Goal: Task Accomplishment & Management: Use online tool/utility

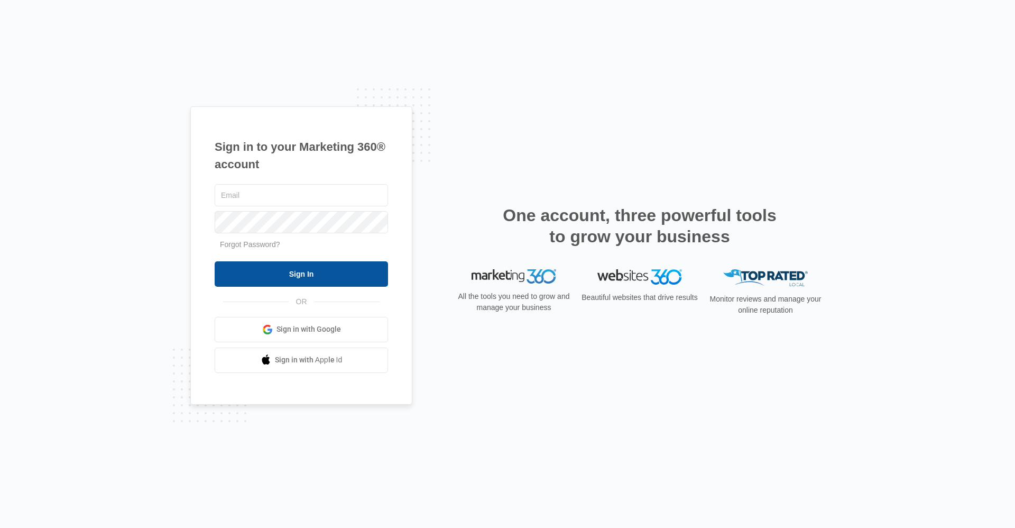
type input "frassist@vintage-corp.com"
click at [236, 271] on input "Sign In" at bounding box center [301, 273] width 173 height 25
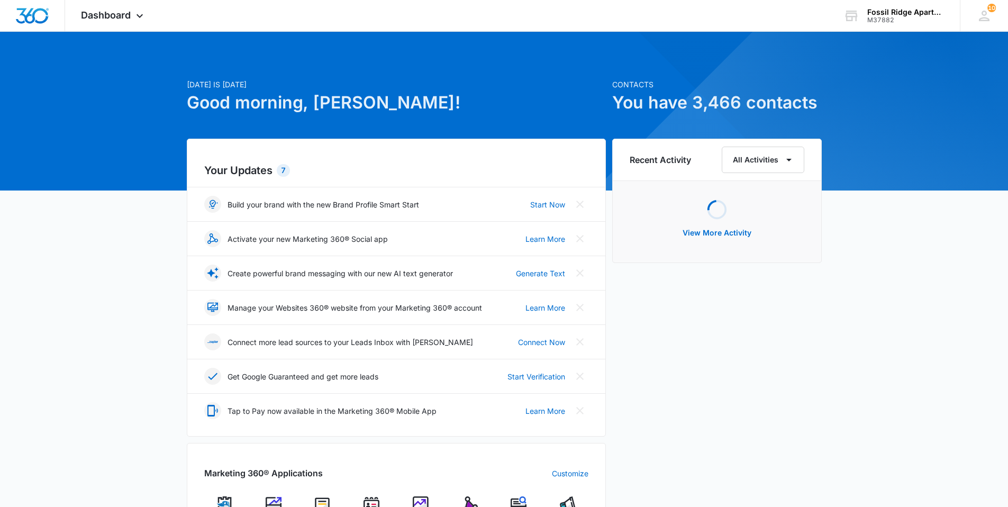
click at [369, 501] on img at bounding box center [371, 504] width 16 height 16
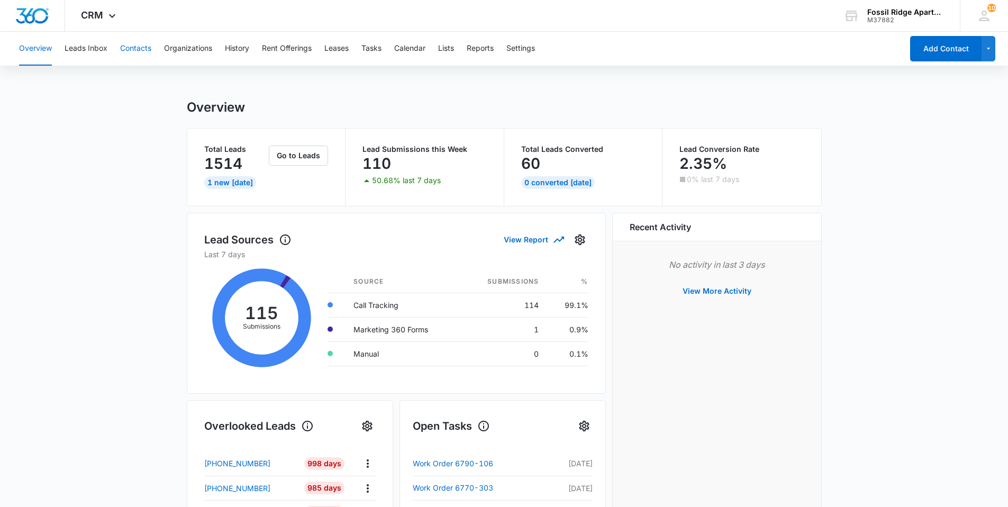
click at [146, 50] on button "Contacts" at bounding box center [135, 49] width 31 height 34
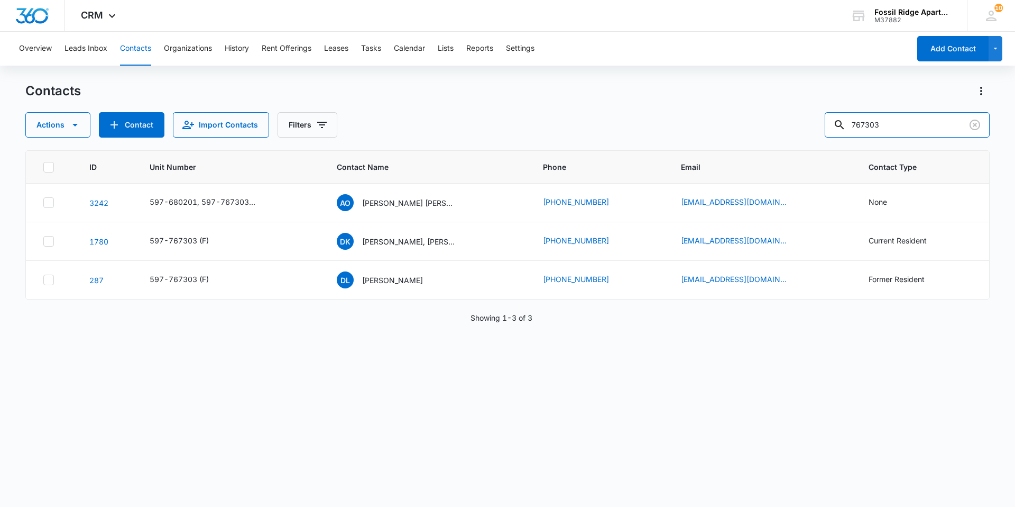
drag, startPoint x: 896, startPoint y: 126, endPoint x: 834, endPoint y: 127, distance: 62.9
click at [834, 127] on div "Actions Contact Import Contacts Filters 767303" at bounding box center [507, 124] width 965 height 25
type input "767205"
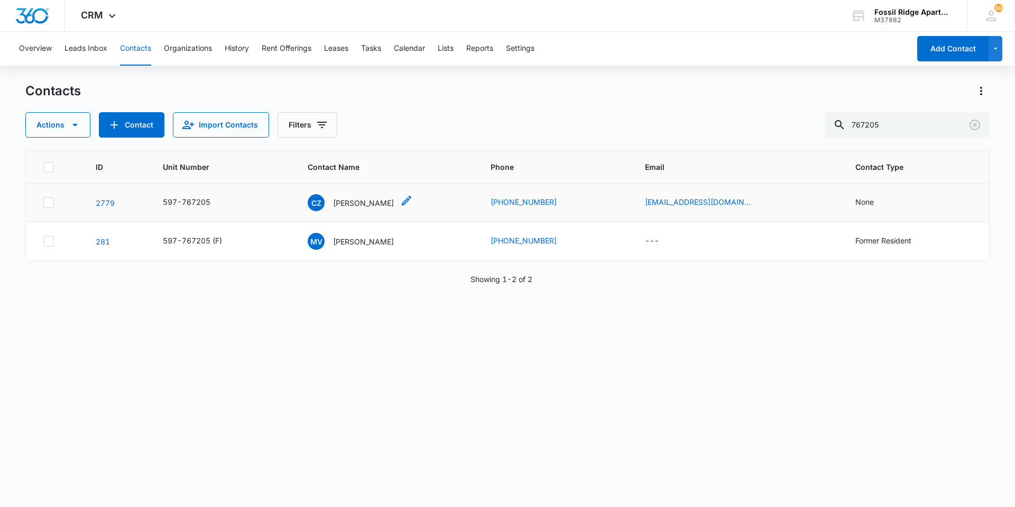
click at [370, 202] on p "Cari Zancanelli" at bounding box center [363, 202] width 61 height 11
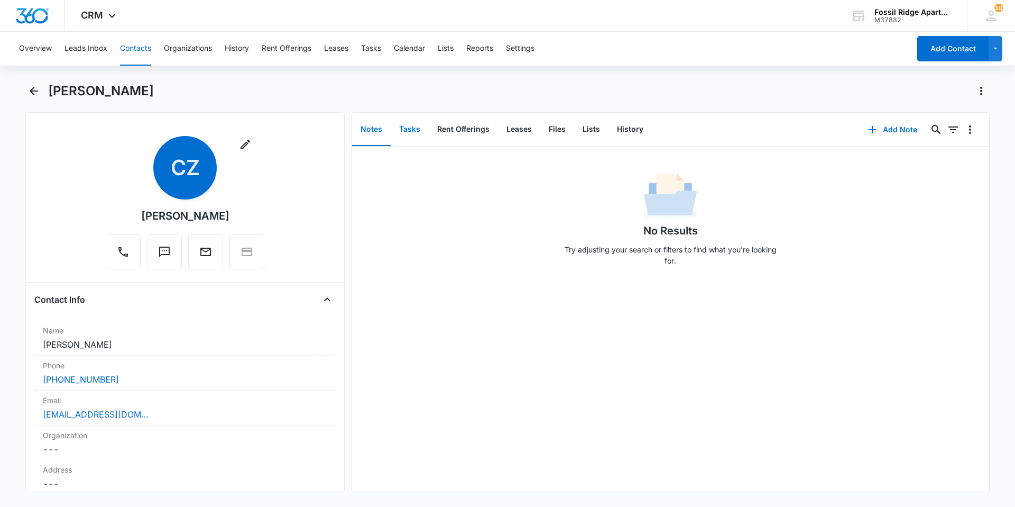
click at [407, 131] on button "Tasks" at bounding box center [410, 129] width 38 height 33
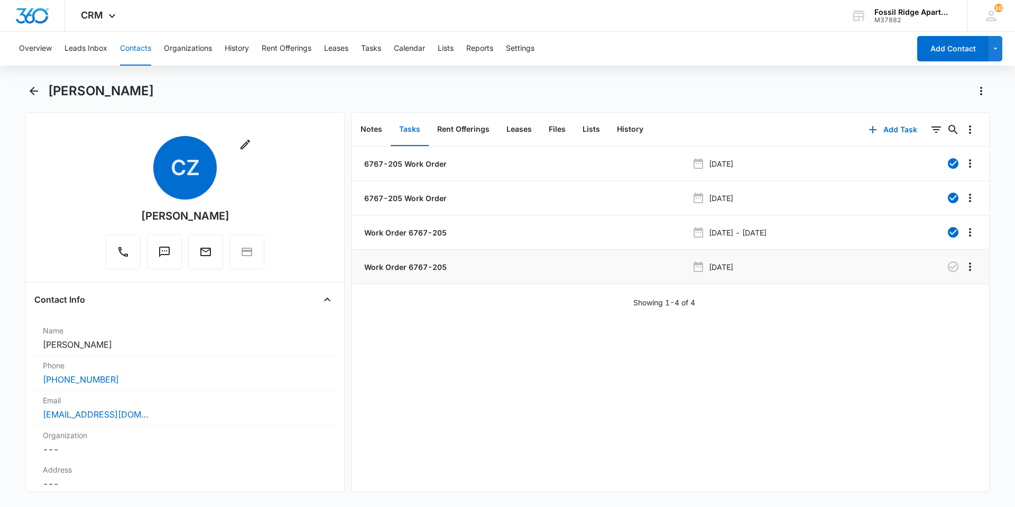
click at [718, 268] on p "Oct 4, 2025" at bounding box center [721, 266] width 24 height 11
click at [394, 269] on p "Work Order 6767-205" at bounding box center [404, 266] width 85 height 11
